Goal: Task Accomplishment & Management: Manage account settings

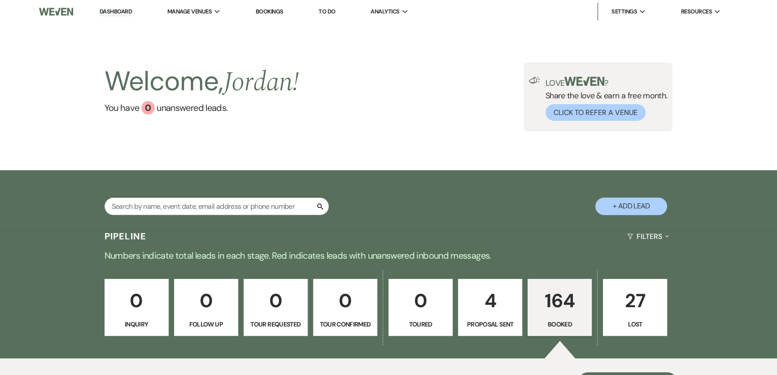
click at [121, 11] on link "Dashboard" at bounding box center [116, 12] width 32 height 9
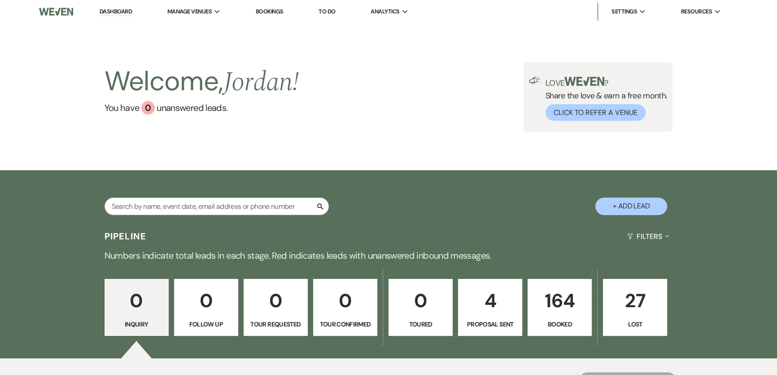
click at [502, 315] on p "4" at bounding box center [490, 300] width 53 height 30
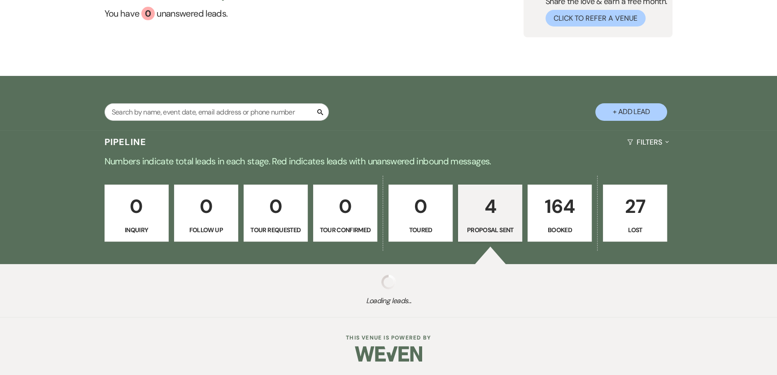
select select "6"
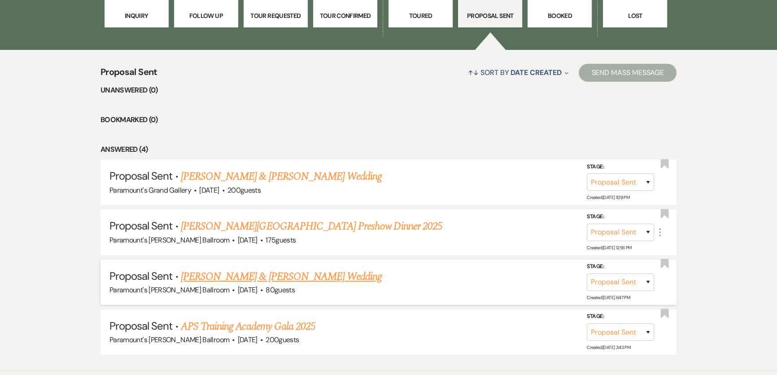
scroll to position [359, 0]
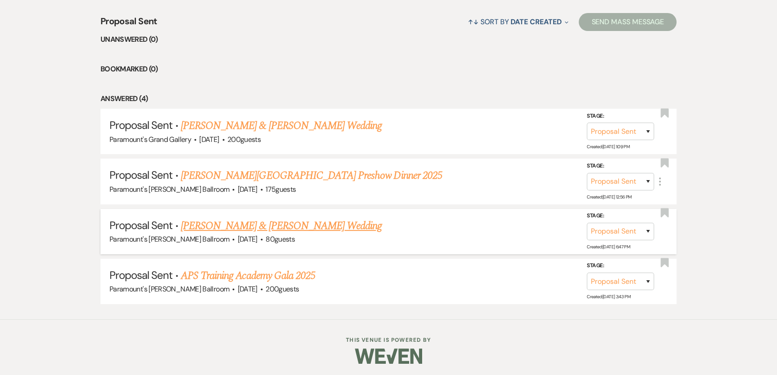
click at [245, 223] on link "[PERSON_NAME] & [PERSON_NAME] Wedding" at bounding box center [281, 226] width 201 height 16
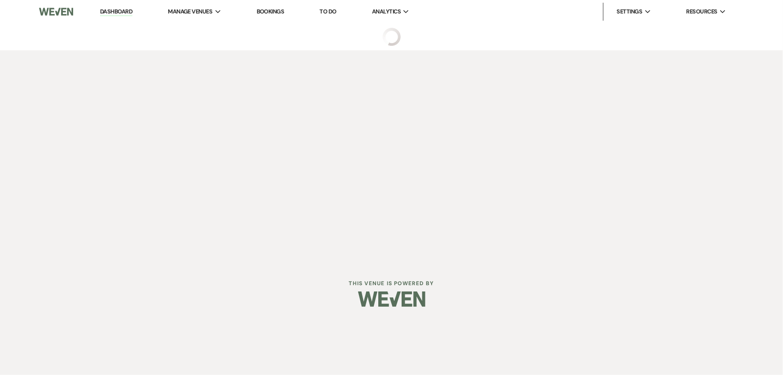
select select "6"
select select "8"
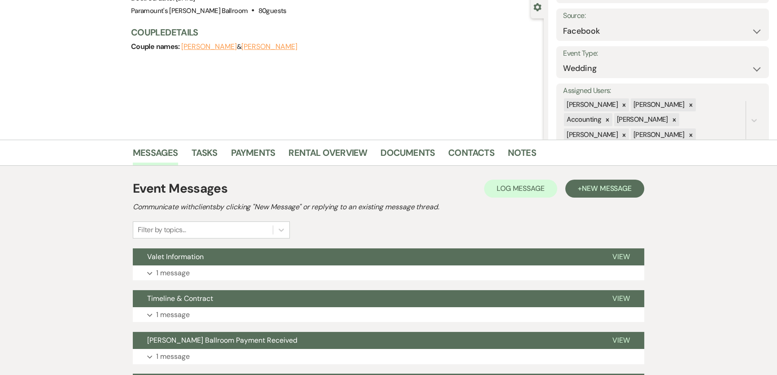
scroll to position [81, 0]
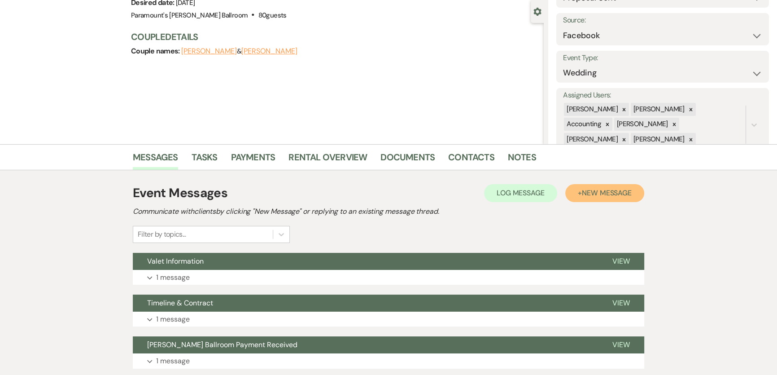
click at [615, 193] on span "New Message" at bounding box center [607, 192] width 50 height 9
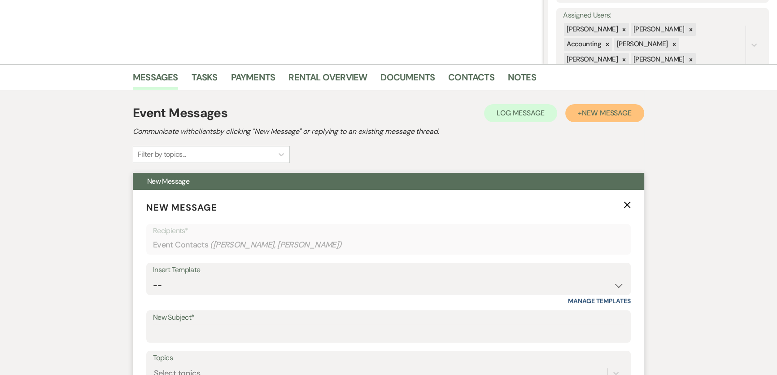
scroll to position [326, 0]
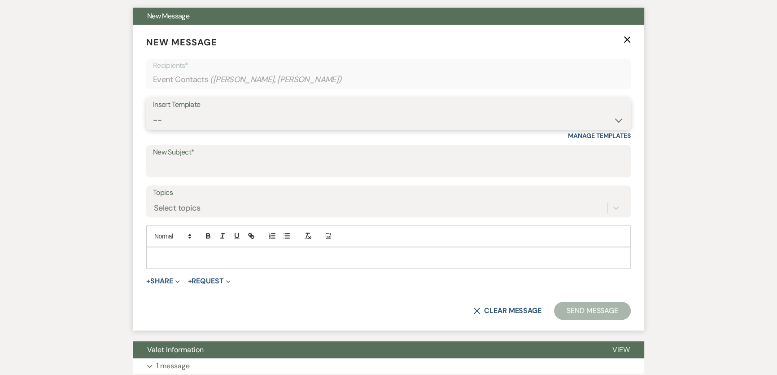
click at [284, 118] on select "-- Weven Planning Portal Introduction (Booked Events) 6 Month Consultation 9 Mo…" at bounding box center [388, 120] width 471 height 18
select select "5895"
click at [153, 111] on select "-- Weven Planning Portal Introduction (Booked Events) 6 Month Consultation 9 Mo…" at bounding box center [388, 120] width 471 height 18
type input "Countersigned Contract"
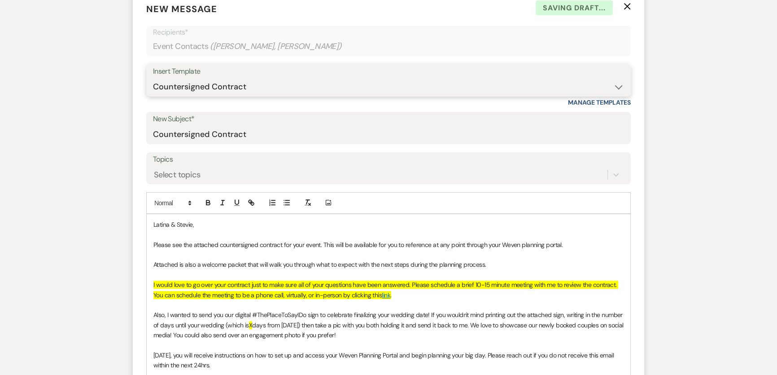
scroll to position [367, 0]
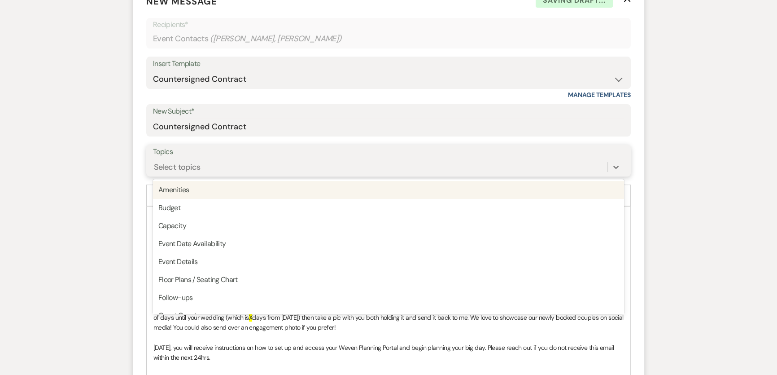
click at [276, 161] on div "Select topics" at bounding box center [380, 167] width 455 height 16
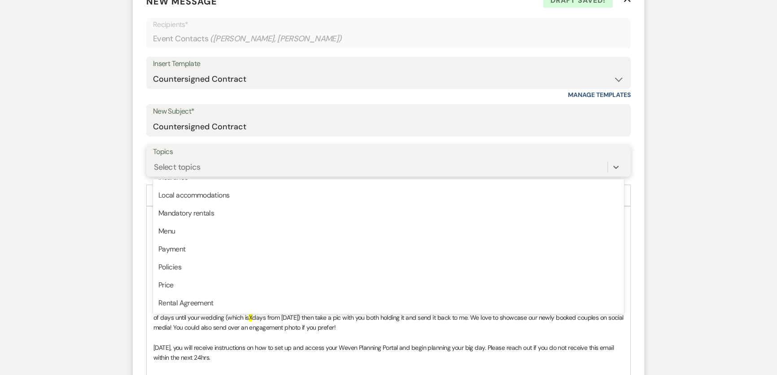
scroll to position [228, 0]
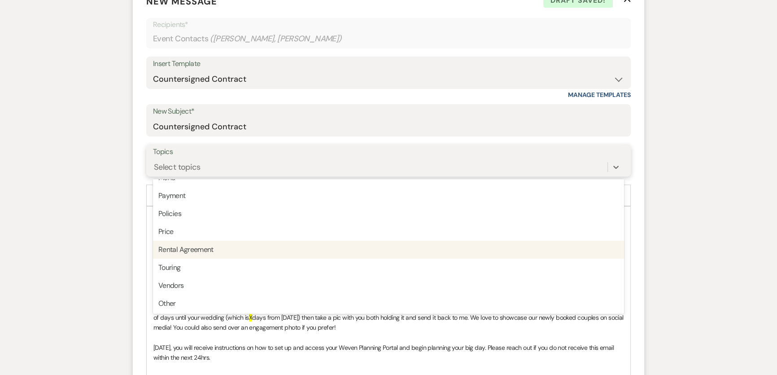
click at [272, 251] on div "Rental Agreement" at bounding box center [388, 250] width 471 height 18
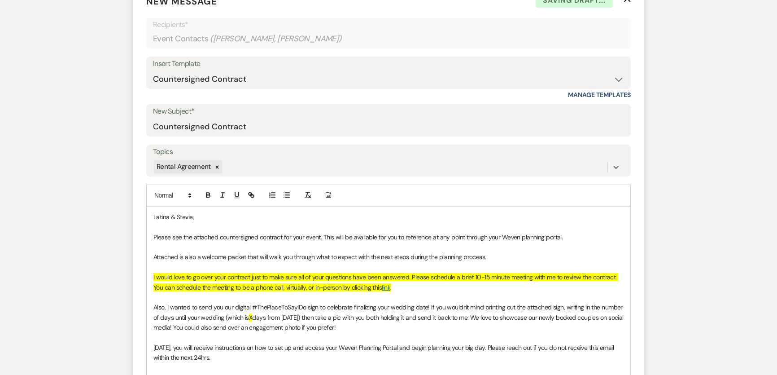
click at [88, 216] on div "Messages Tasks Payments Rental Overview Documents Contacts Notes Event Messages…" at bounding box center [388, 290] width 777 height 865
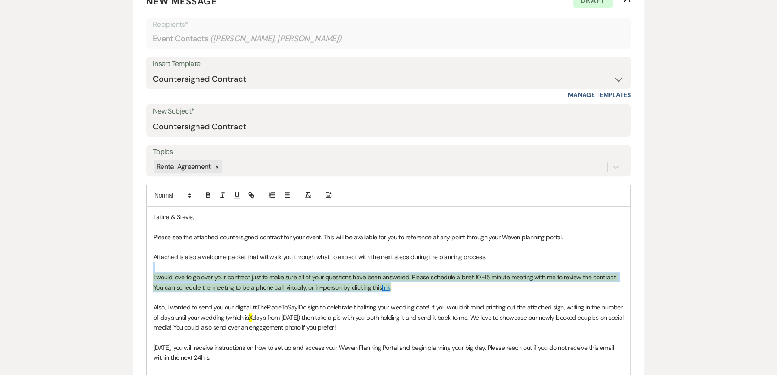
drag, startPoint x: 399, startPoint y: 284, endPoint x: 128, endPoint y: 264, distance: 271.4
click at [128, 264] on div "Messages Tasks Payments Rental Overview Documents Contacts Notes Event Messages…" at bounding box center [388, 290] width 777 height 865
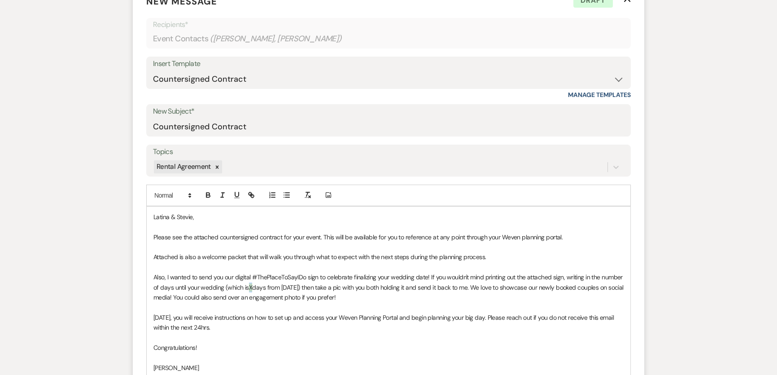
click at [254, 285] on p "Also, I wanted to send you our digital #ThePlaceToSayIDo sign to celebrate fina…" at bounding box center [389, 287] width 470 height 30
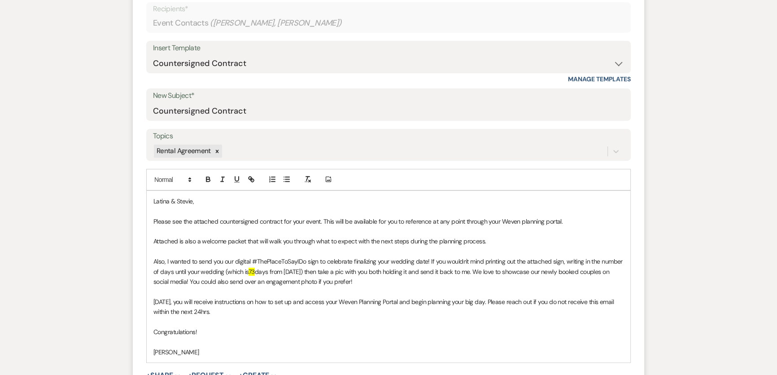
scroll to position [653, 0]
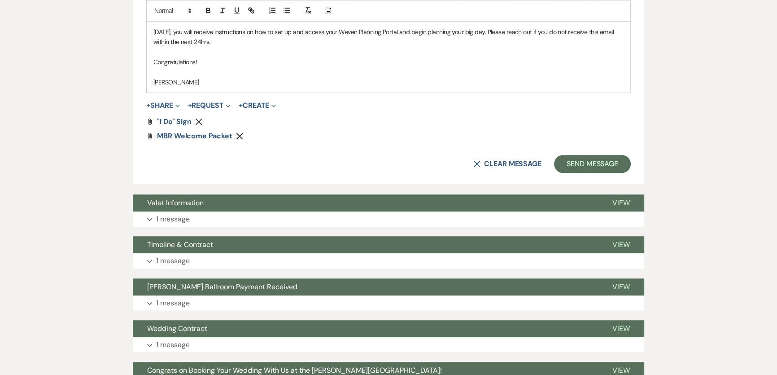
click at [174, 104] on button "+ Share Expand" at bounding box center [163, 105] width 34 height 7
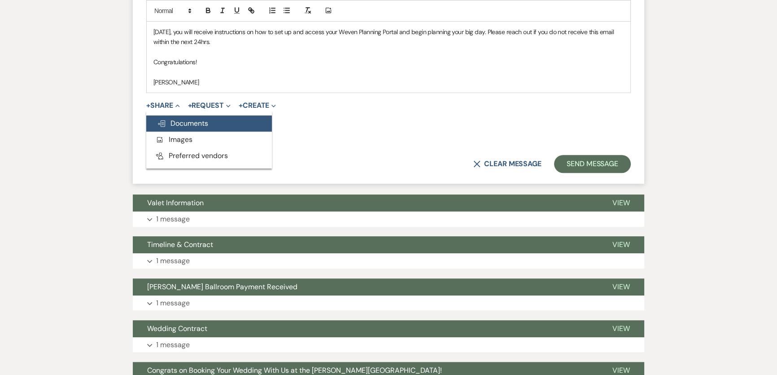
click at [186, 123] on span "Doc Upload Documents" at bounding box center [182, 122] width 51 height 9
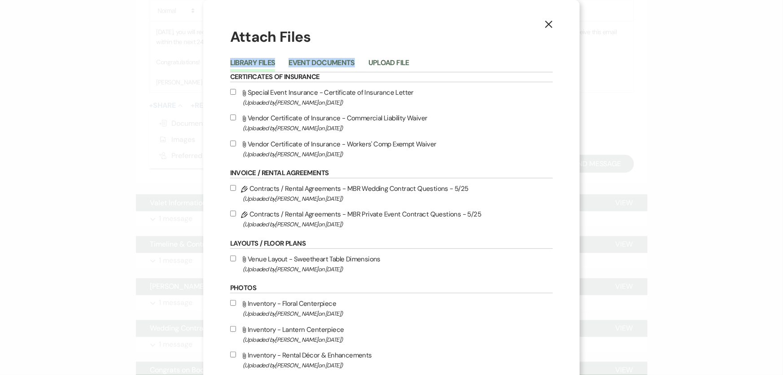
drag, startPoint x: 386, startPoint y: 48, endPoint x: 390, endPoint y: 59, distance: 10.9
click at [392, 61] on button "Upload File" at bounding box center [389, 65] width 41 height 13
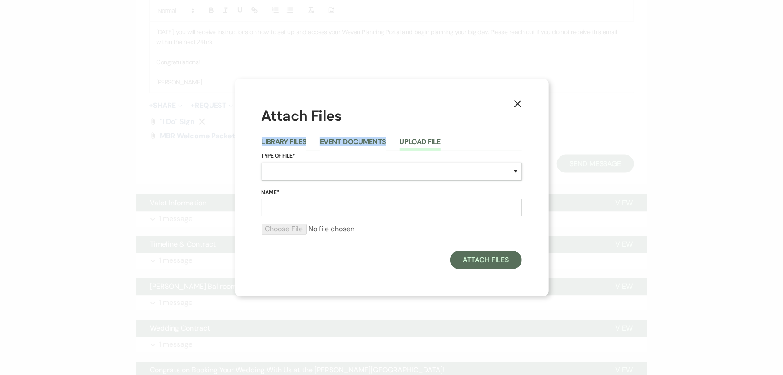
click at [337, 174] on select "Special Event Insurance Vendor Certificate of Insurance Contracts / Rental Agre…" at bounding box center [392, 172] width 260 height 18
select select "10"
click at [262, 163] on select "Special Event Insurance Vendor Certificate of Insurance Contracts / Rental Agre…" at bounding box center [392, 172] width 260 height 18
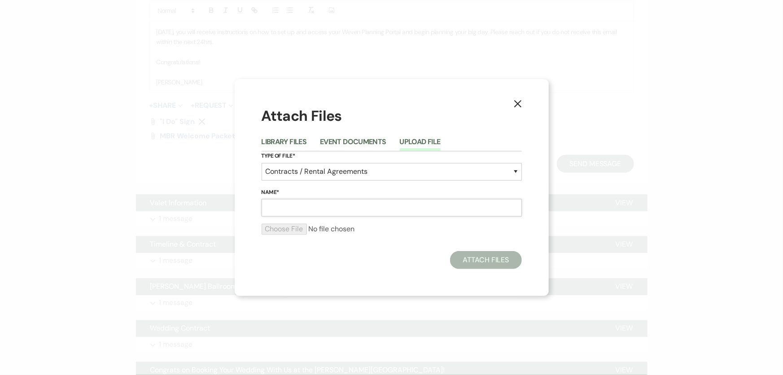
click at [340, 215] on input "Name*" at bounding box center [392, 208] width 260 height 18
paste input "M251101 Cooper-Mays Wedding Contract 11.1.25 - Countersigned"
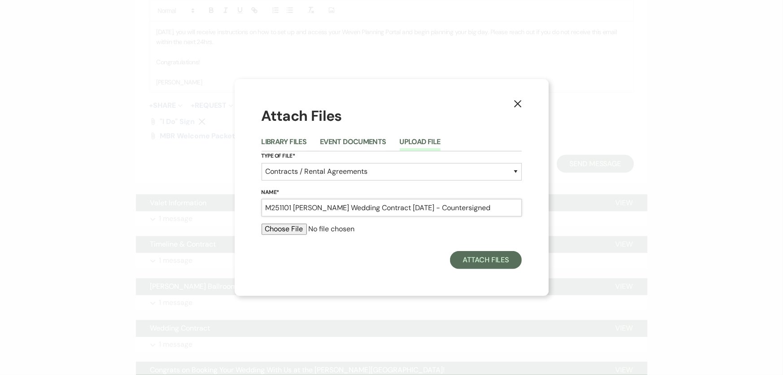
type input "M251101 Cooper-Mays Wedding Contract 11.1.25 - Countersigned"
click at [301, 227] on input "file" at bounding box center [392, 229] width 260 height 11
type input "C:\fakepath\M251101 Cooper-Mays Wedding Contract 11.1.25 - Countersigned.pdf"
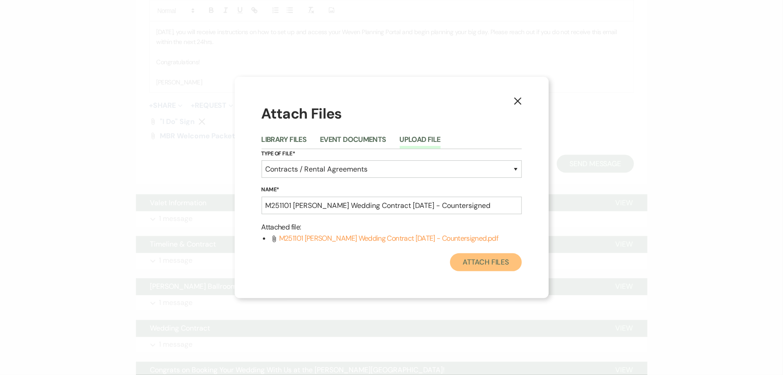
click at [474, 257] on button "Attach Files" at bounding box center [485, 262] width 71 height 18
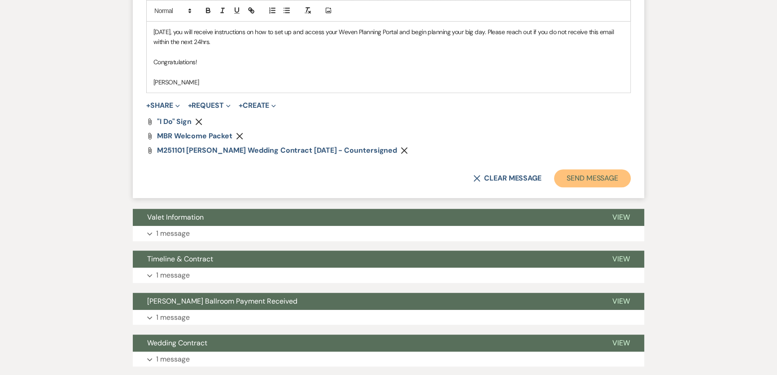
click at [597, 173] on button "Send Message" at bounding box center [592, 178] width 77 height 18
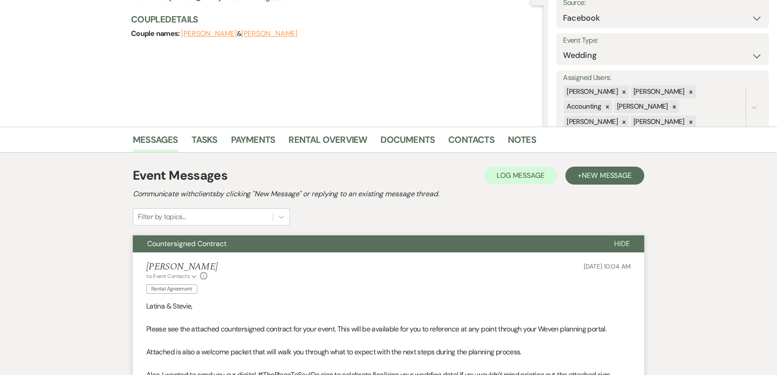
scroll to position [0, 0]
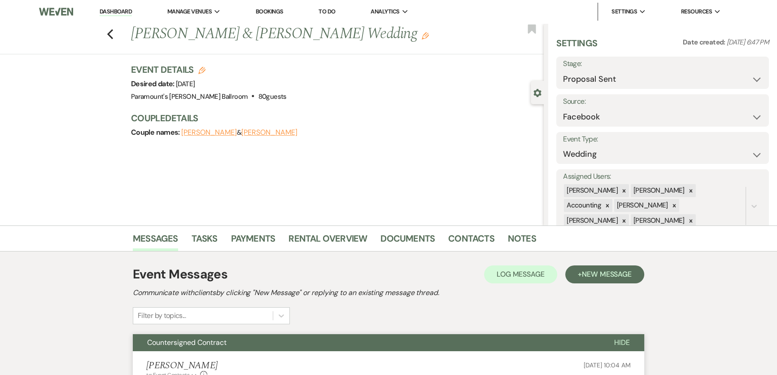
click at [116, 16] on li "Dashboard" at bounding box center [115, 12] width 41 height 18
click at [119, 9] on link "Dashboard" at bounding box center [116, 12] width 32 height 9
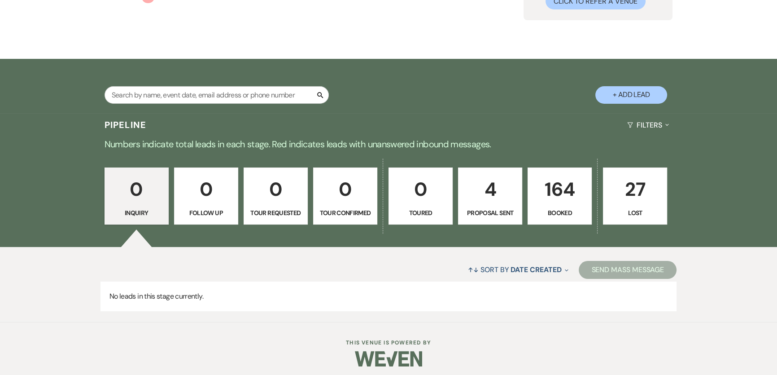
scroll to position [116, 0]
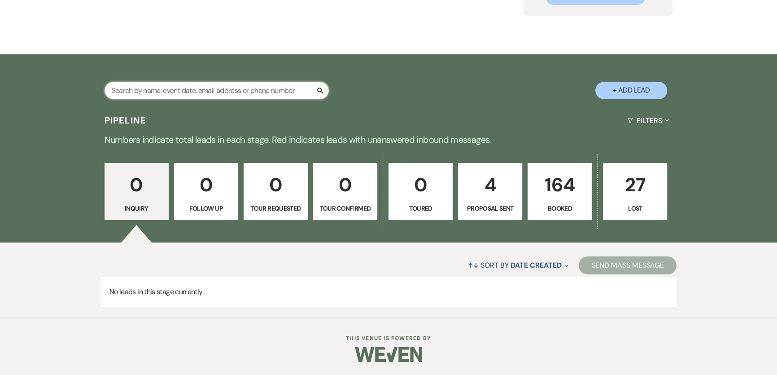
click at [261, 98] on input "text" at bounding box center [217, 91] width 224 height 18
click at [265, 90] on input "text" at bounding box center [217, 91] width 224 height 18
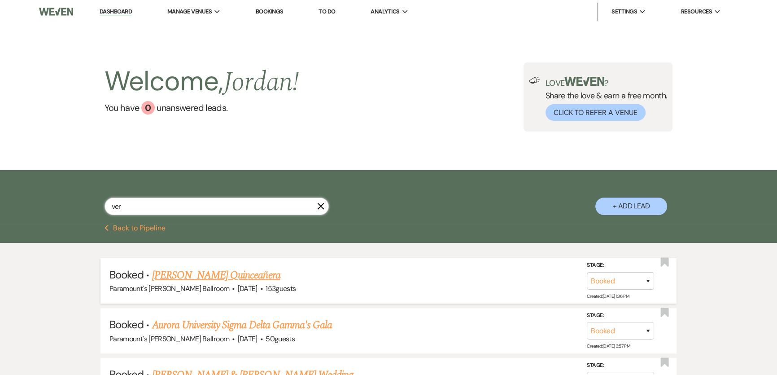
type input "ver"
click at [247, 278] on link "Alia Balbuena's Quinceañera" at bounding box center [216, 275] width 128 height 16
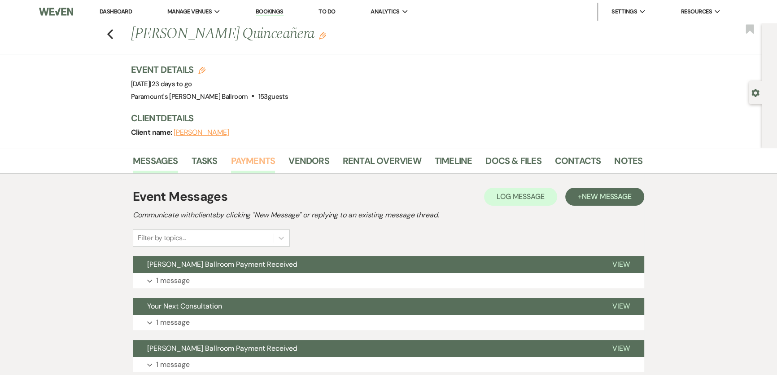
click at [243, 158] on link "Payments" at bounding box center [253, 164] width 44 height 20
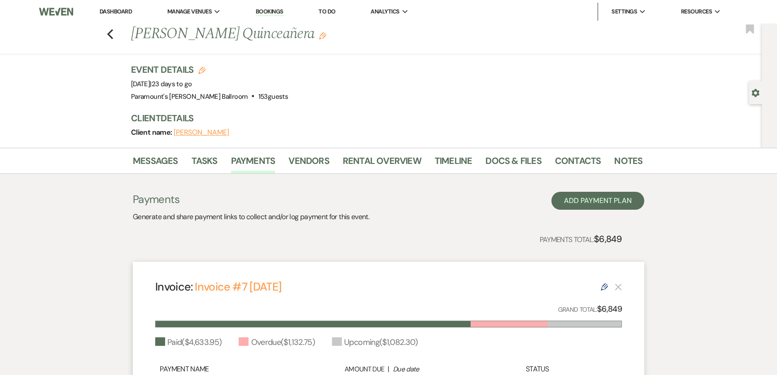
click at [512, 240] on div "Payments Total: $6,849" at bounding box center [377, 239] width 489 height 14
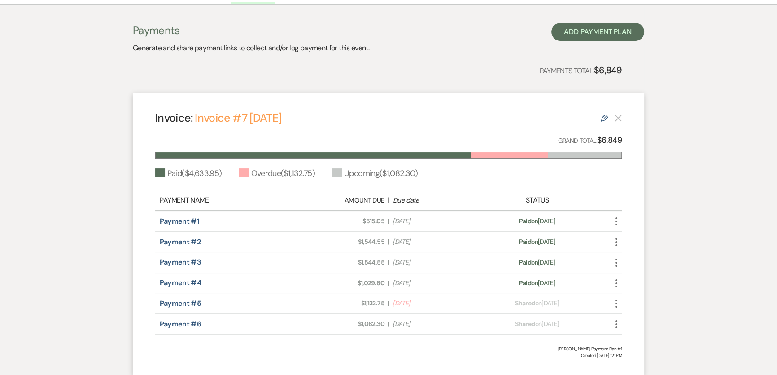
scroll to position [236, 0]
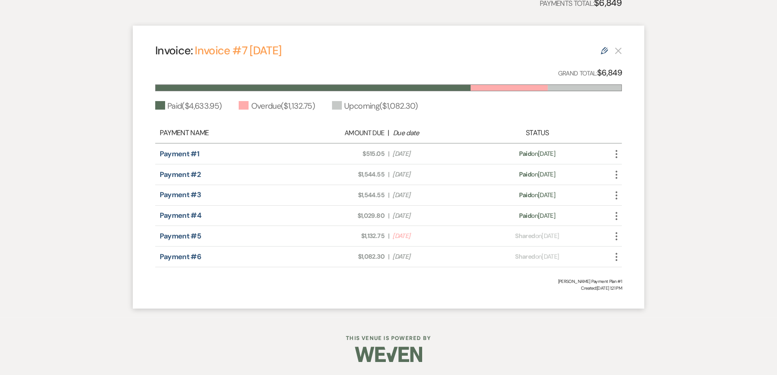
drag, startPoint x: 515, startPoint y: 256, endPoint x: 593, endPoint y: 260, distance: 77.8
click at [593, 260] on div "Payment status: Shared on Aug 15, 2025" at bounding box center [537, 256] width 114 height 9
click at [485, 296] on div "Invoice: Invoice #7 8-15-2025 Edit Grand Total: $6,849 Paid ( $4,633.95 ) Overd…" at bounding box center [389, 167] width 512 height 283
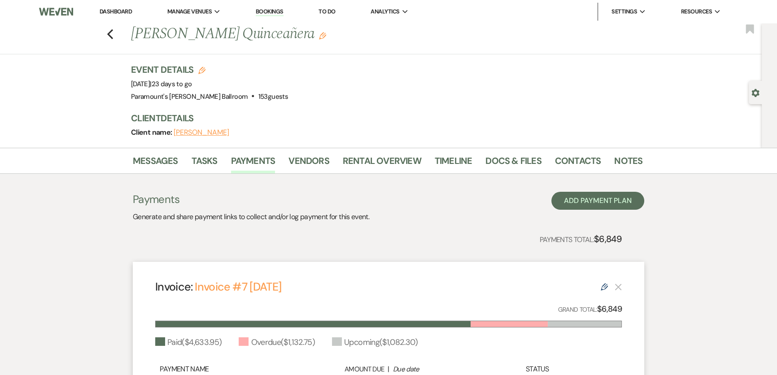
click at [119, 9] on link "Dashboard" at bounding box center [116, 12] width 32 height 8
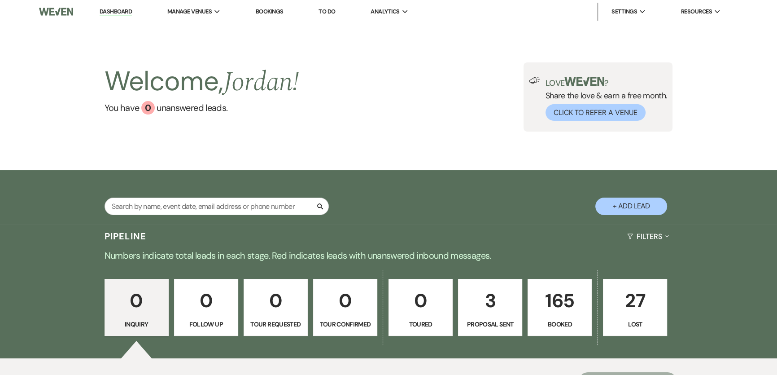
click at [484, 325] on p "Proposal Sent" at bounding box center [490, 324] width 53 height 10
select select "6"
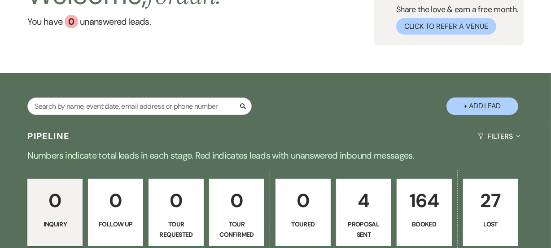
scroll to position [81, 0]
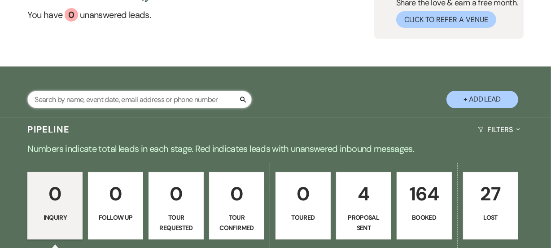
click at [170, 95] on input "text" at bounding box center [139, 100] width 224 height 18
type input "cassan"
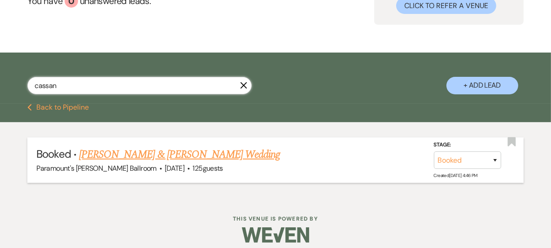
scroll to position [103, 0]
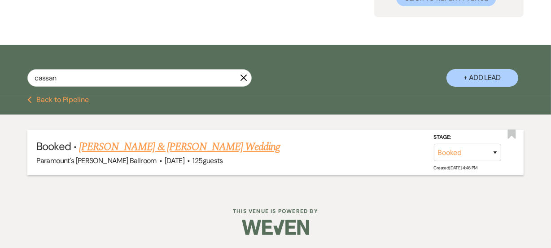
click at [202, 151] on link "[PERSON_NAME] & [PERSON_NAME] Wedding" at bounding box center [179, 147] width 201 height 16
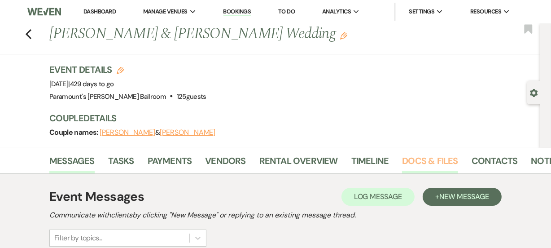
click at [426, 163] on link "Docs & Files" at bounding box center [430, 164] width 56 height 20
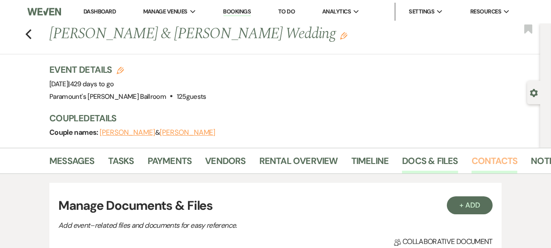
click at [485, 166] on link "Contacts" at bounding box center [495, 164] width 46 height 20
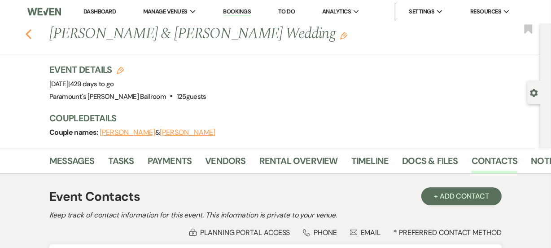
click at [32, 35] on icon "Previous" at bounding box center [28, 34] width 7 height 11
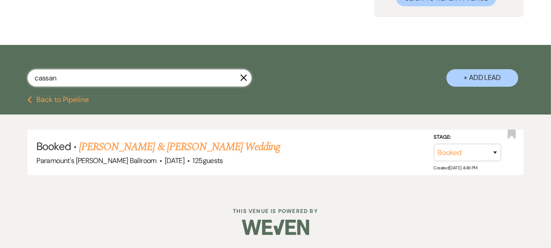
drag, startPoint x: 135, startPoint y: 85, endPoint x: -97, endPoint y: 64, distance: 232.1
click at [0, 64] on html "Dashboard Manage Venues Expand Paramount's [PERSON_NAME] Ballroom Paramount's G…" at bounding box center [275, 72] width 551 height 351
type input "latina"
select select "6"
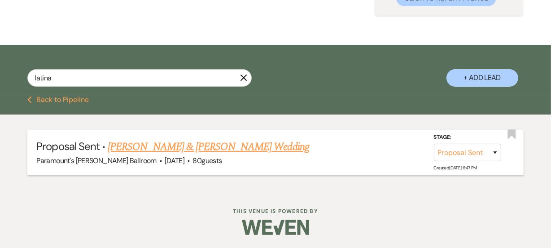
click at [159, 161] on span "·" at bounding box center [160, 161] width 3 height 0
click at [155, 146] on link "[PERSON_NAME] & [PERSON_NAME] Wedding" at bounding box center [208, 147] width 201 height 16
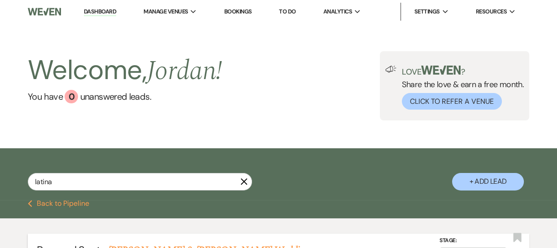
select select "6"
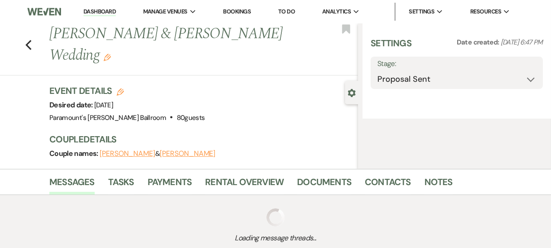
select select "8"
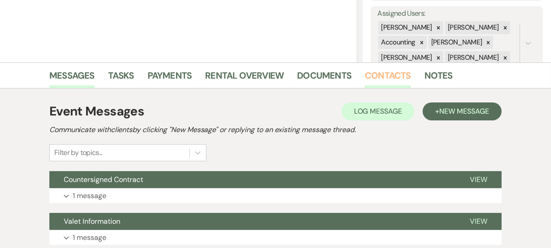
click at [374, 77] on link "Contacts" at bounding box center [388, 78] width 46 height 20
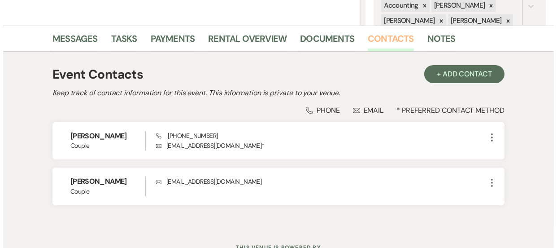
scroll to position [236, 0]
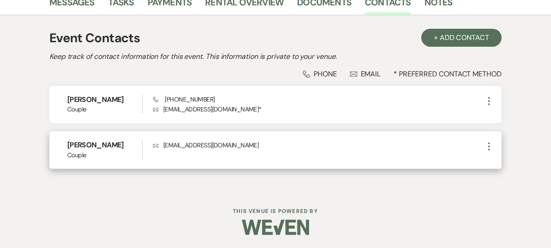
click at [491, 146] on icon "More" at bounding box center [489, 146] width 11 height 11
click at [500, 156] on button "Pencil Edit" at bounding box center [510, 163] width 53 height 15
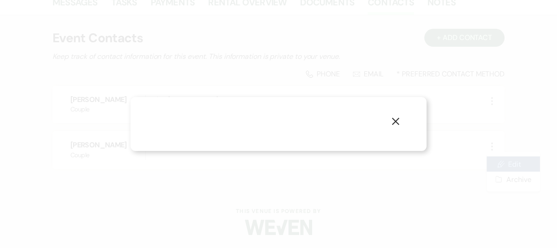
select select "1"
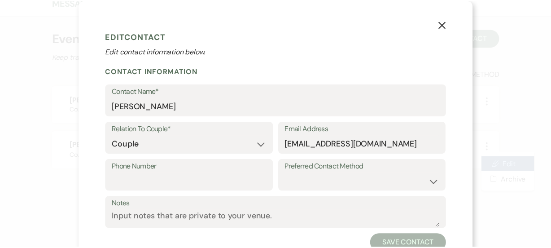
scroll to position [31, 0]
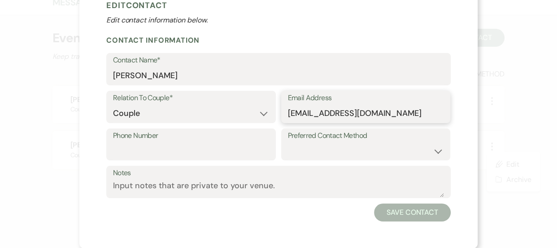
click at [341, 110] on input "[EMAIL_ADDRESS][DOMAIN_NAME]" at bounding box center [366, 114] width 156 height 18
type input "[EMAIL_ADDRESS][DOMAIN_NAME]"
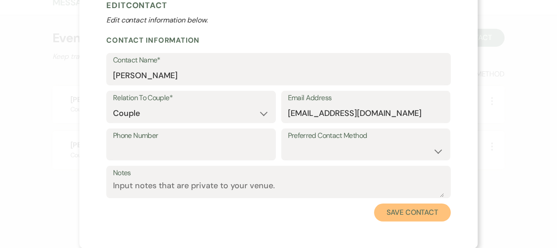
click at [413, 211] on button "Save Contact" at bounding box center [412, 212] width 77 height 18
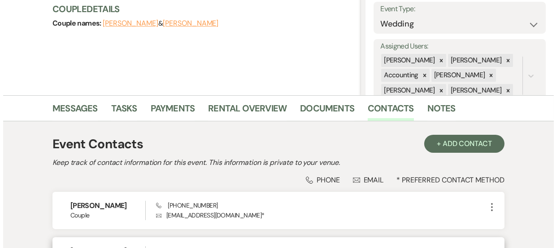
scroll to position [0, 0]
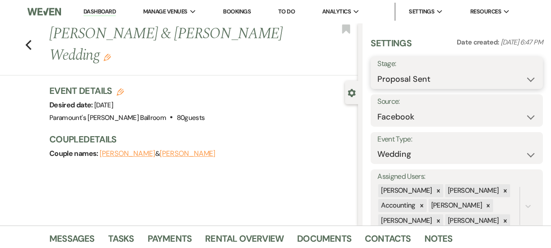
click at [397, 72] on select "Inquiry Follow Up Tour Requested Tour Confirmed Toured Proposal Sent Booked Lost" at bounding box center [456, 79] width 159 height 18
select select "7"
click at [377, 70] on select "Inquiry Follow Up Tour Requested Tour Confirmed Toured Proposal Sent Booked Lost" at bounding box center [456, 79] width 159 height 18
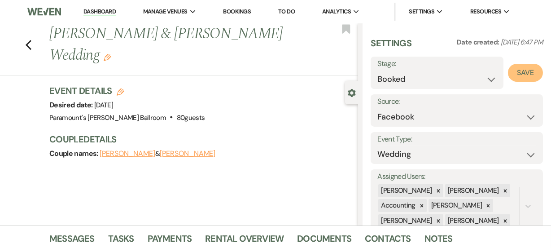
click at [525, 72] on button "Save" at bounding box center [525, 73] width 35 height 18
select select "1"
select select "634"
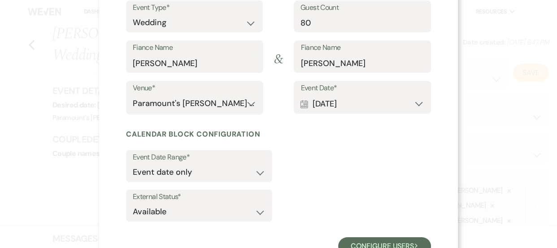
scroll to position [122, 0]
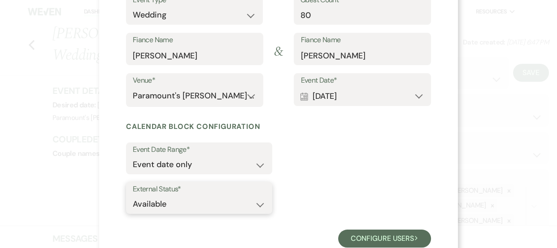
click at [237, 198] on select "Available Unavailable" at bounding box center [199, 204] width 133 height 18
select select "false"
click at [133, 195] on select "Available Unavailable" at bounding box center [199, 204] width 133 height 18
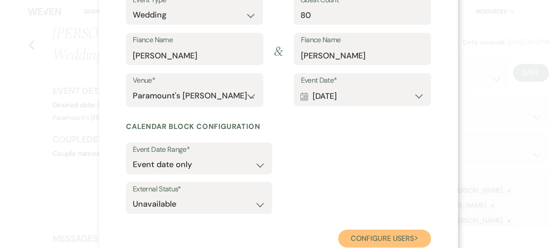
click at [400, 246] on button "Configure users Next" at bounding box center [384, 238] width 93 height 18
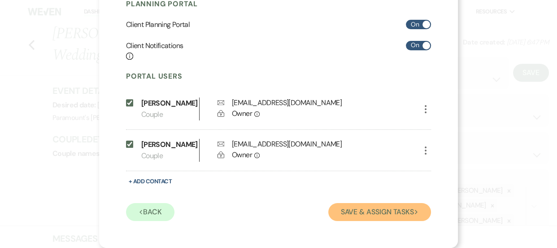
click at [377, 205] on button "Save & Assign Tasks Next" at bounding box center [380, 212] width 103 height 18
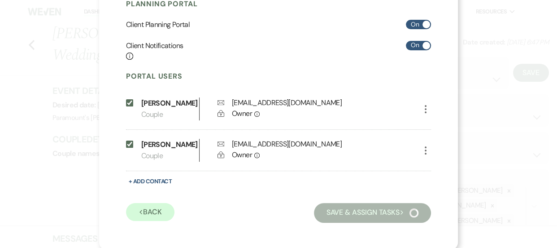
scroll to position [118, 0]
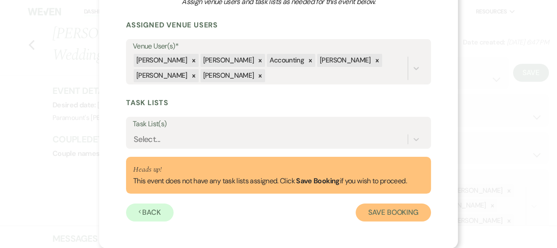
click at [393, 216] on button "Save Booking" at bounding box center [393, 212] width 75 height 18
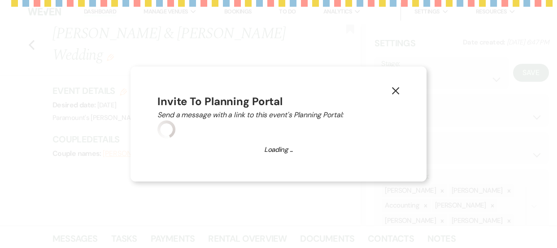
select select "14"
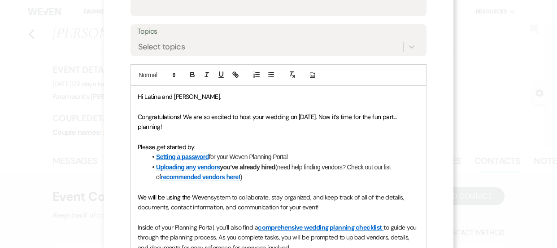
scroll to position [85, 0]
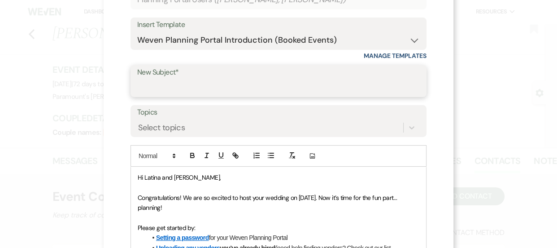
click at [202, 81] on input "New Subject*" at bounding box center [278, 88] width 283 height 18
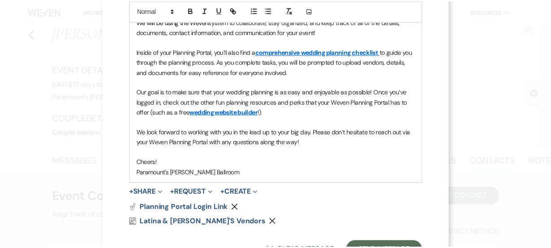
scroll to position [379, 0]
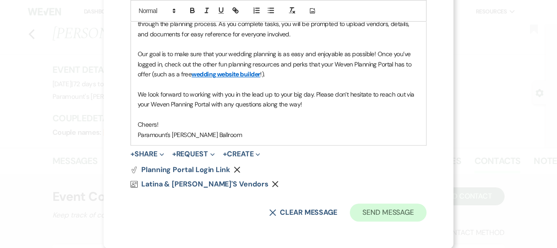
type input "Weven Planning Portal"
click at [404, 215] on button "Send Message" at bounding box center [388, 212] width 77 height 18
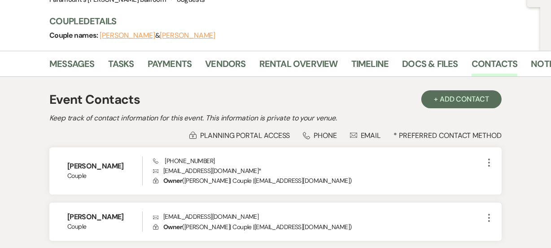
scroll to position [0, 0]
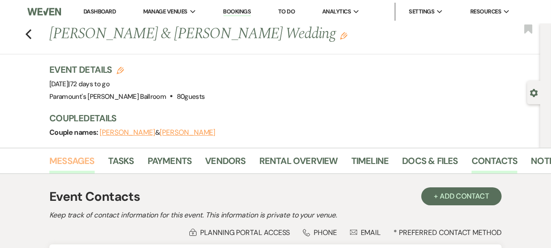
click at [77, 162] on link "Messages" at bounding box center [71, 164] width 45 height 20
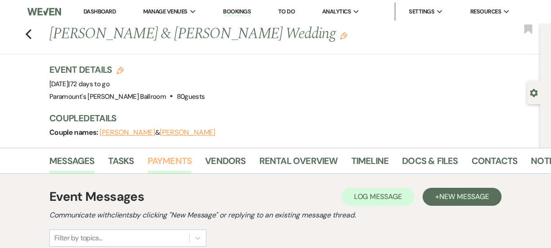
click at [168, 162] on link "Payments" at bounding box center [170, 164] width 44 height 20
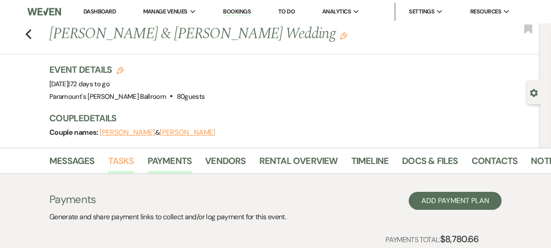
click at [122, 162] on link "Tasks" at bounding box center [121, 164] width 26 height 20
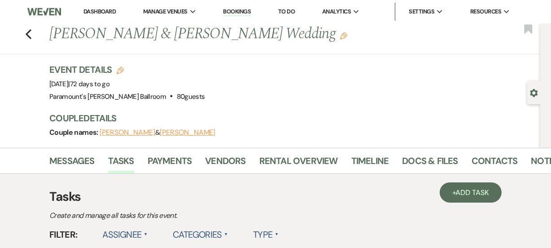
click at [97, 9] on link "Dashboard" at bounding box center [99, 12] width 32 height 8
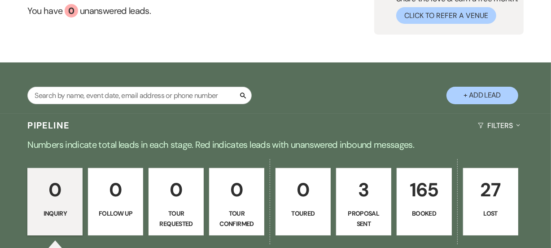
scroll to position [228, 0]
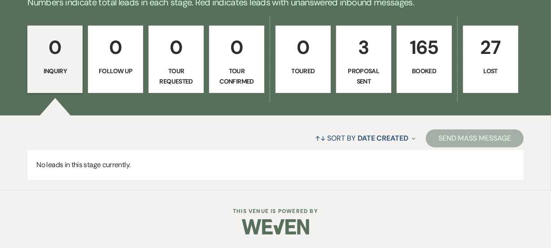
click at [237, 139] on div "↑↓ Sort By Date Created Expand Send Mass Message" at bounding box center [275, 138] width 496 height 24
